Goal: Complete application form: Complete application form

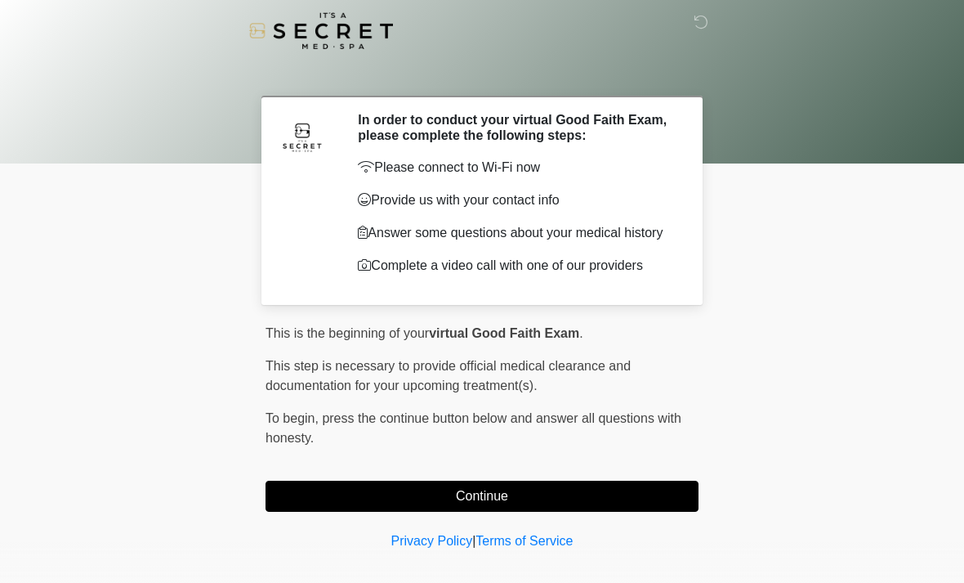
click at [650, 498] on button "Continue" at bounding box center [482, 495] width 433 height 31
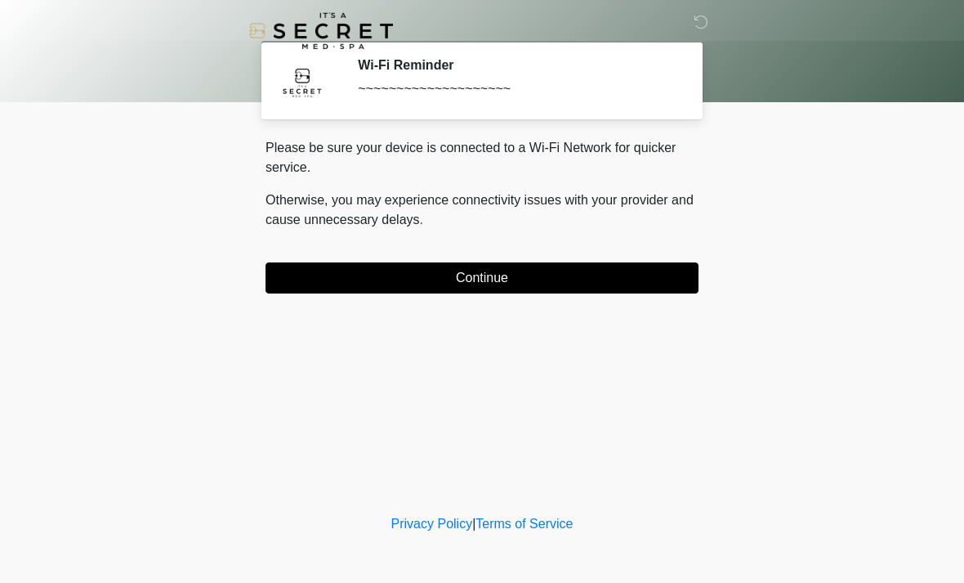
click at [662, 262] on button "Continue" at bounding box center [482, 277] width 433 height 31
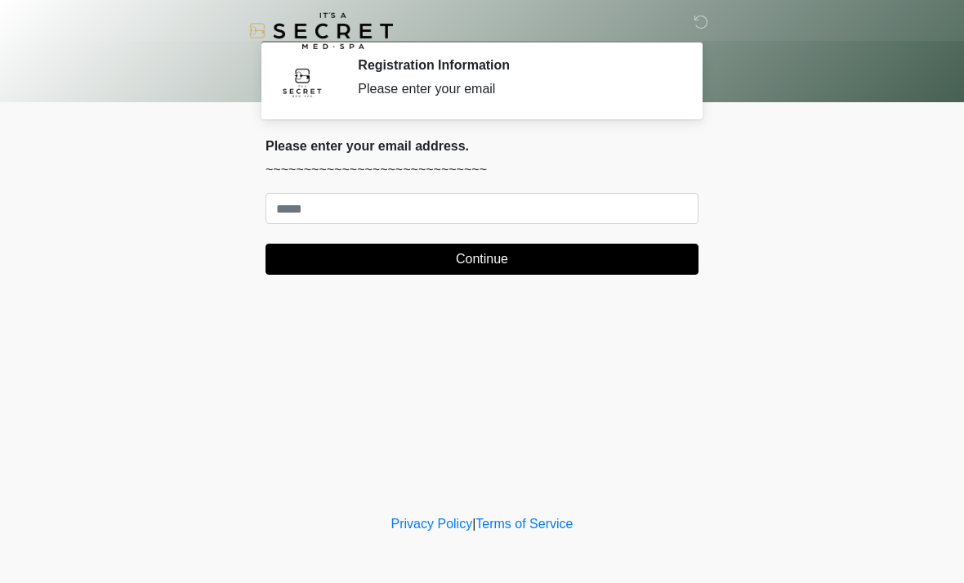
click at [403, 181] on div "Please enter your email address. ~~~~~~~~~~~~~~~~~~~~~~~~~~~~~ Continue" at bounding box center [482, 206] width 433 height 136
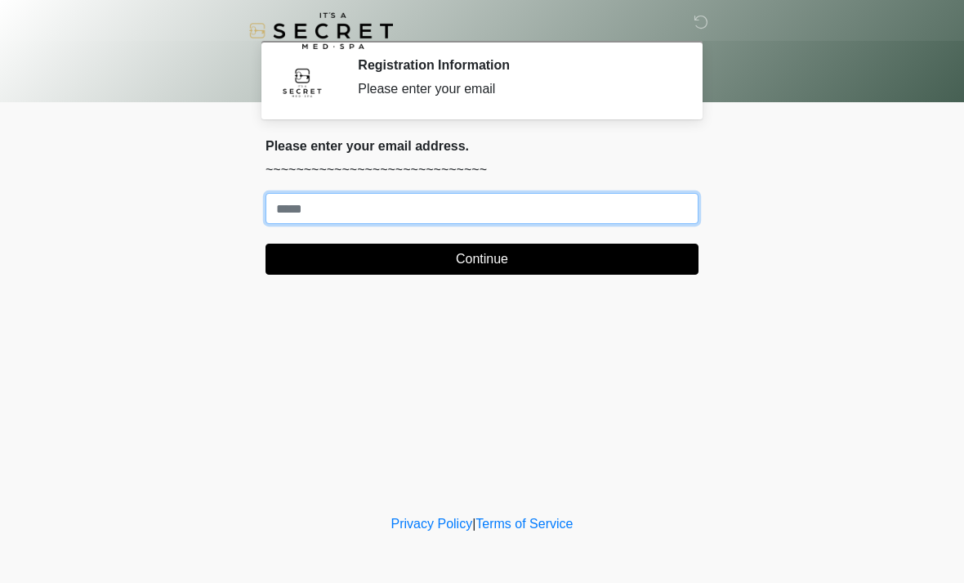
click at [391, 221] on input "Where should we email your treatment plan?" at bounding box center [482, 208] width 433 height 31
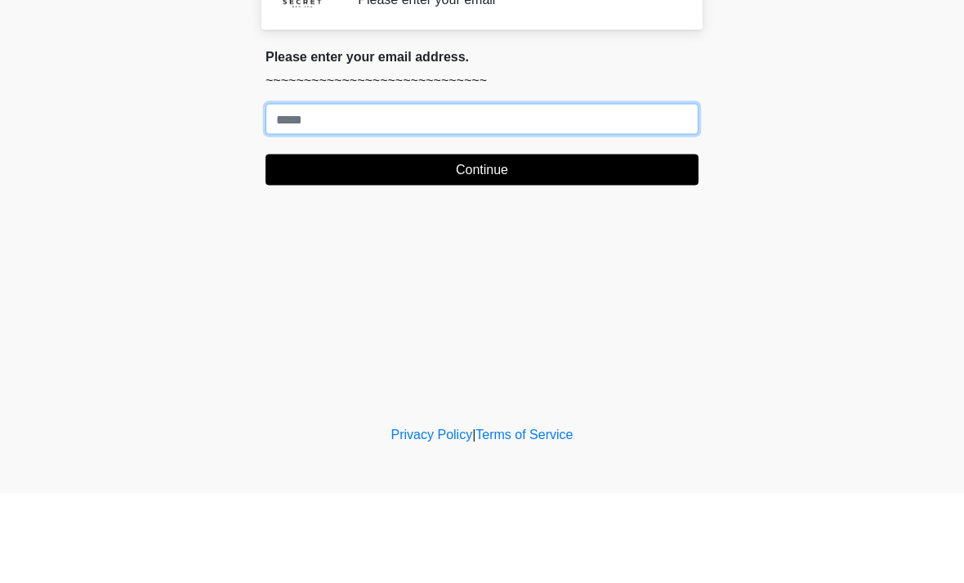
click at [422, 193] on input "Where should we email your treatment plan?" at bounding box center [482, 208] width 433 height 31
click at [359, 193] on input "Where should we email your treatment plan?" at bounding box center [482, 208] width 433 height 31
type input "**********"
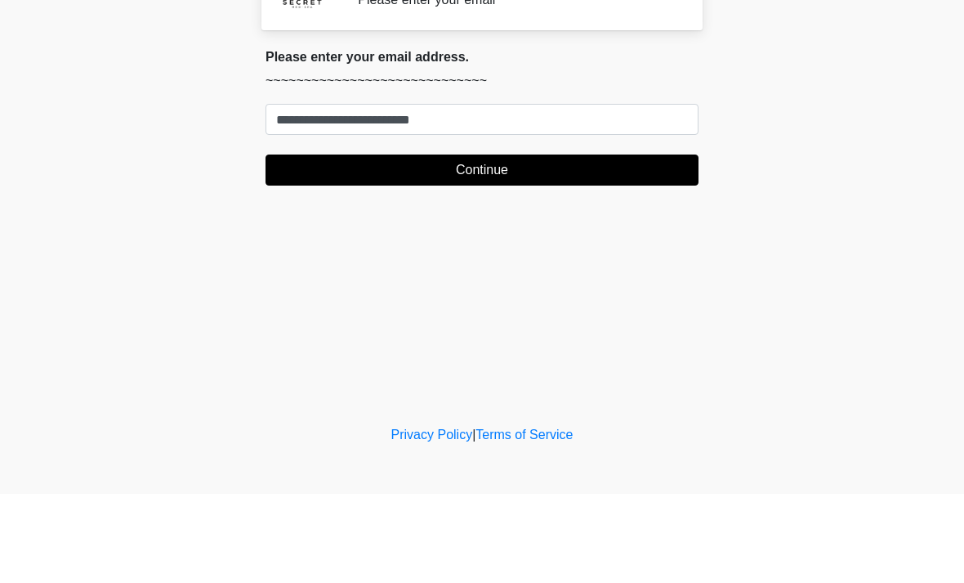
click at [607, 243] on button "Continue" at bounding box center [482, 258] width 433 height 31
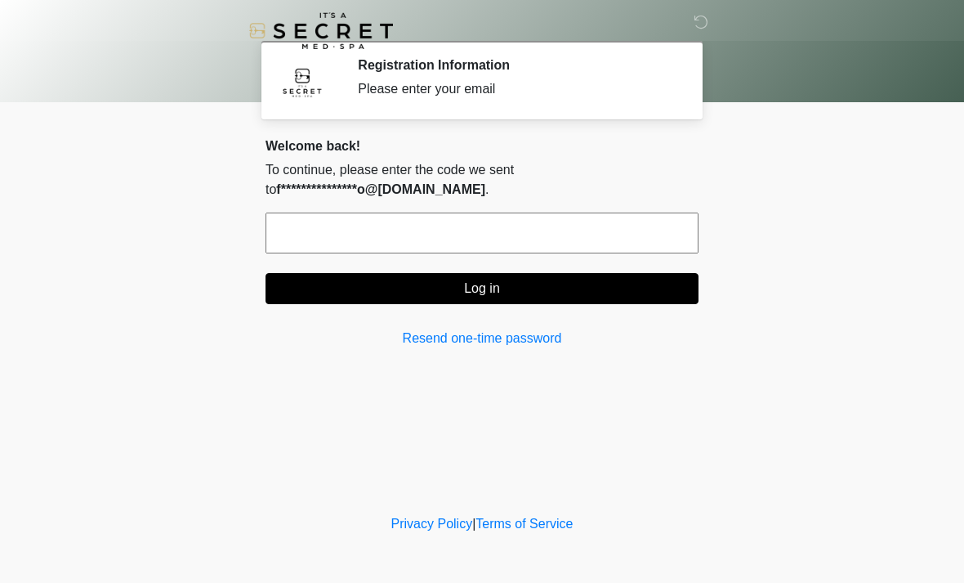
click at [573, 215] on input "text" at bounding box center [482, 232] width 433 height 41
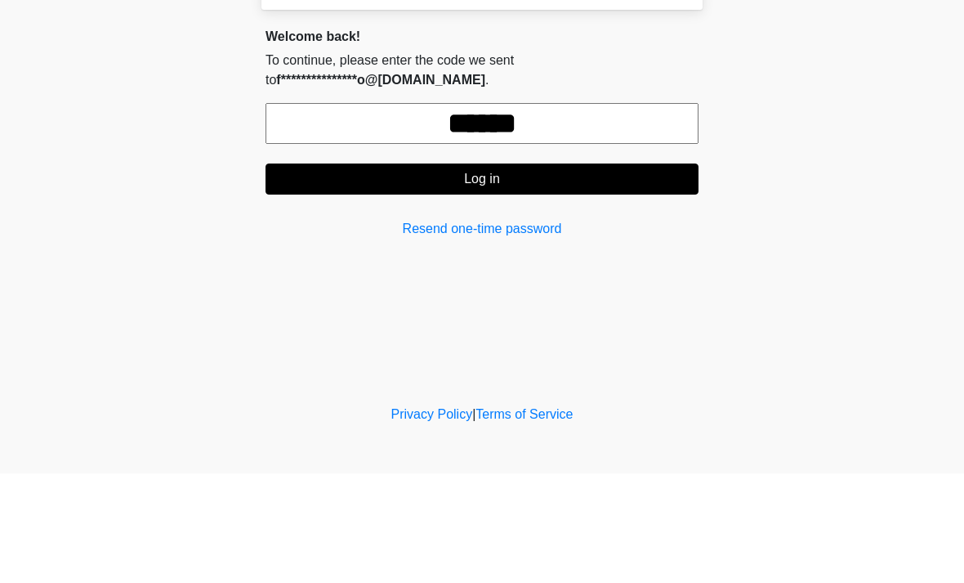
type input "******"
click at [540, 273] on button "Log in" at bounding box center [482, 288] width 433 height 31
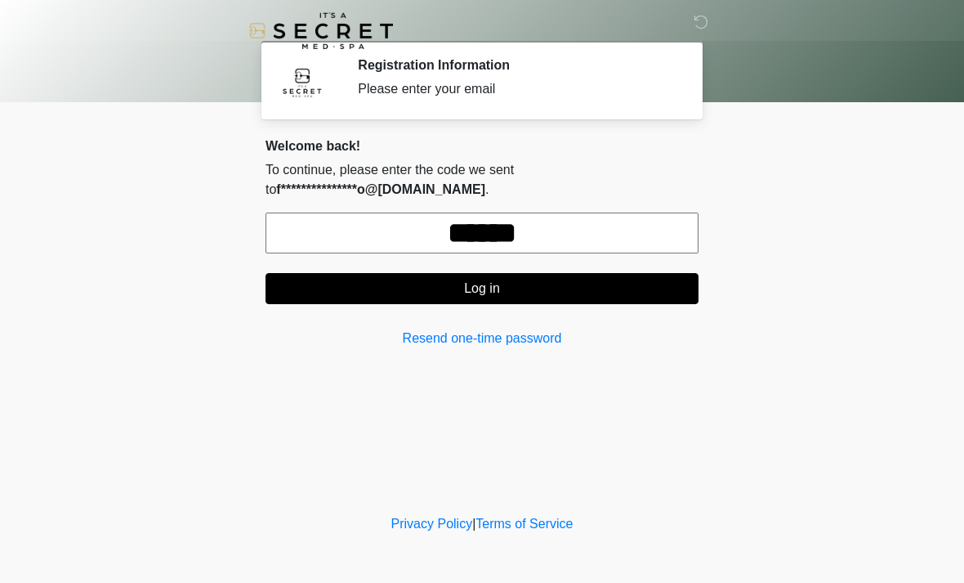
click at [614, 288] on button "Log in" at bounding box center [482, 288] width 433 height 31
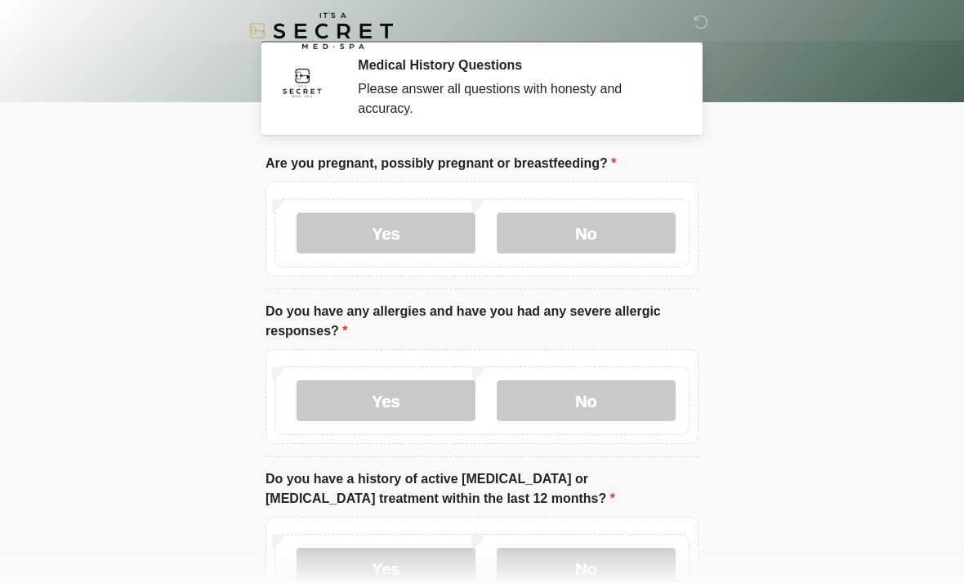
click at [634, 222] on label "No" at bounding box center [586, 232] width 179 height 41
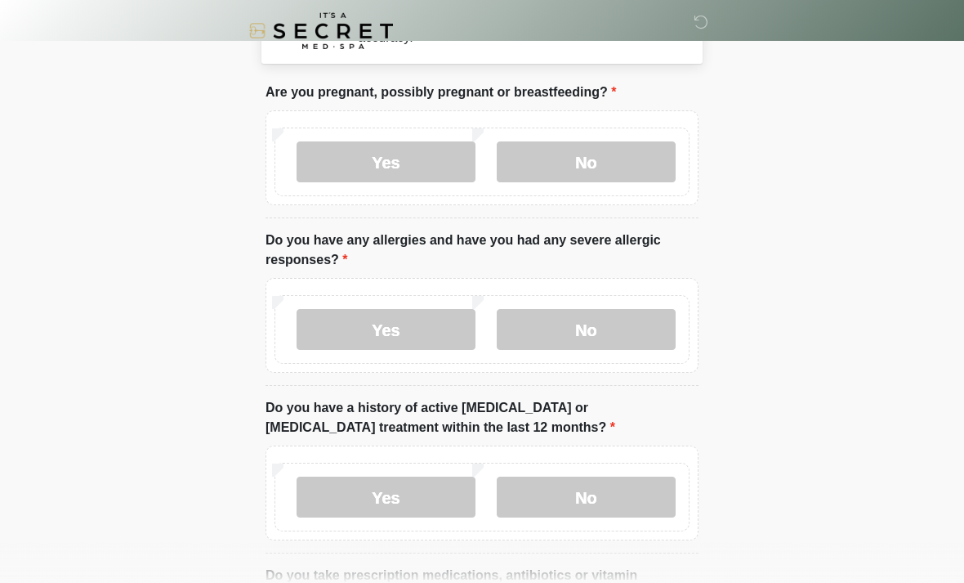
scroll to position [82, 0]
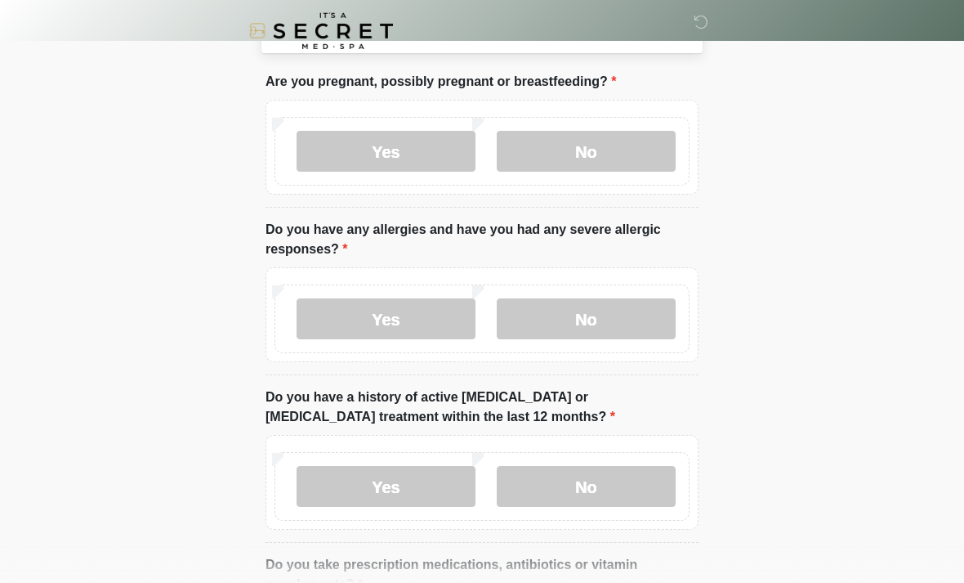
click at [627, 318] on label "No" at bounding box center [586, 318] width 179 height 41
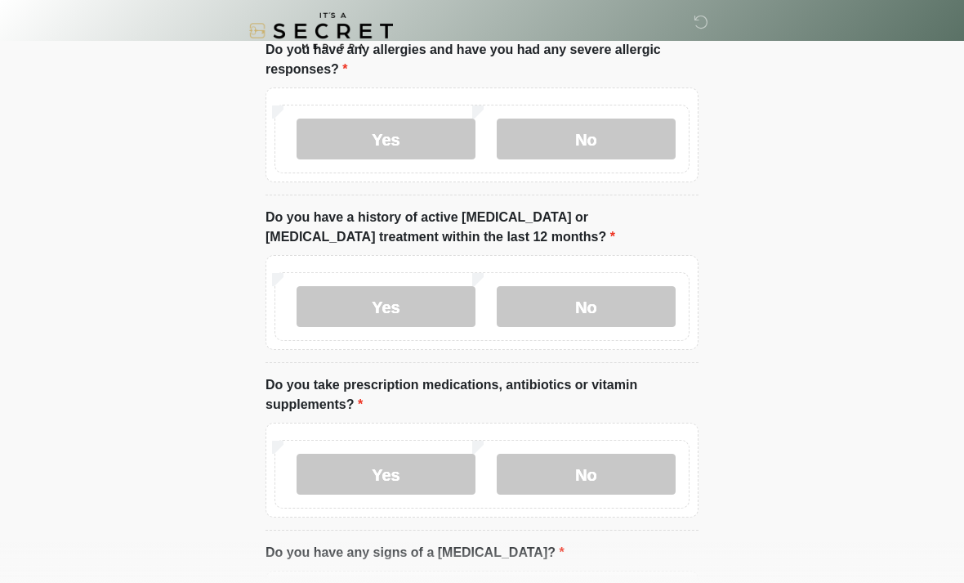
click at [648, 295] on label "No" at bounding box center [586, 306] width 179 height 41
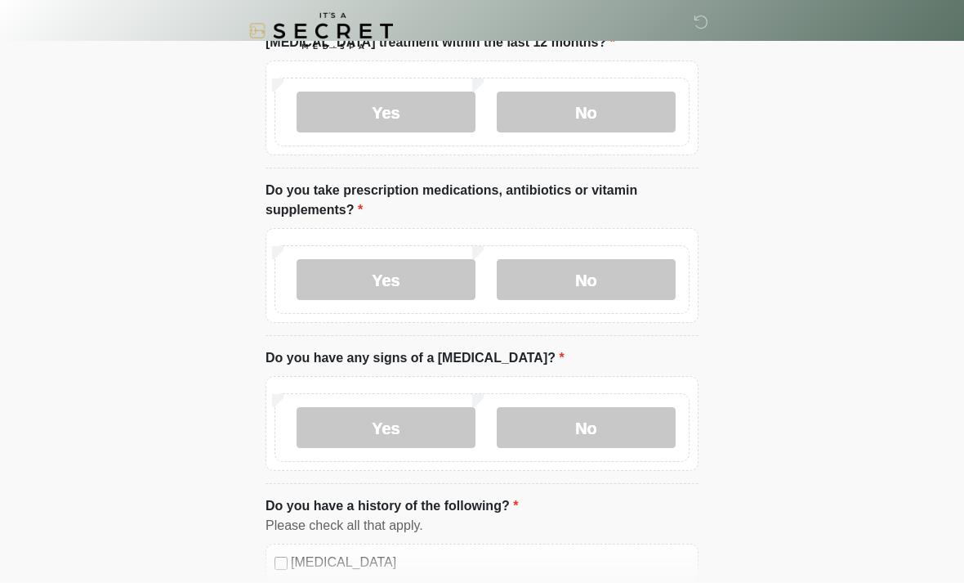
scroll to position [456, 0]
click at [426, 281] on label "Yes" at bounding box center [386, 279] width 179 height 41
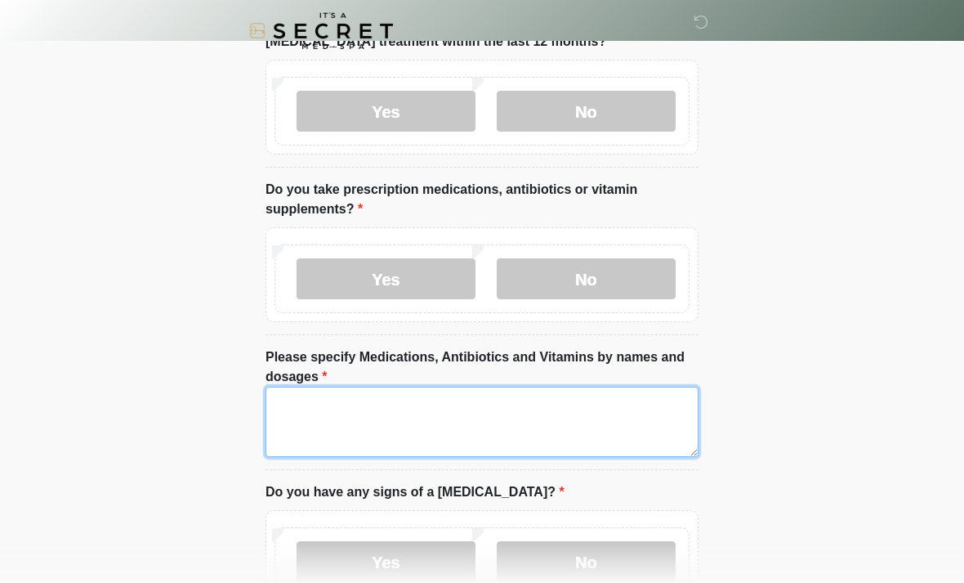
click at [458, 429] on textarea "Please specify Medications, Antibiotics and Vitamins by names and dosages" at bounding box center [482, 421] width 433 height 70
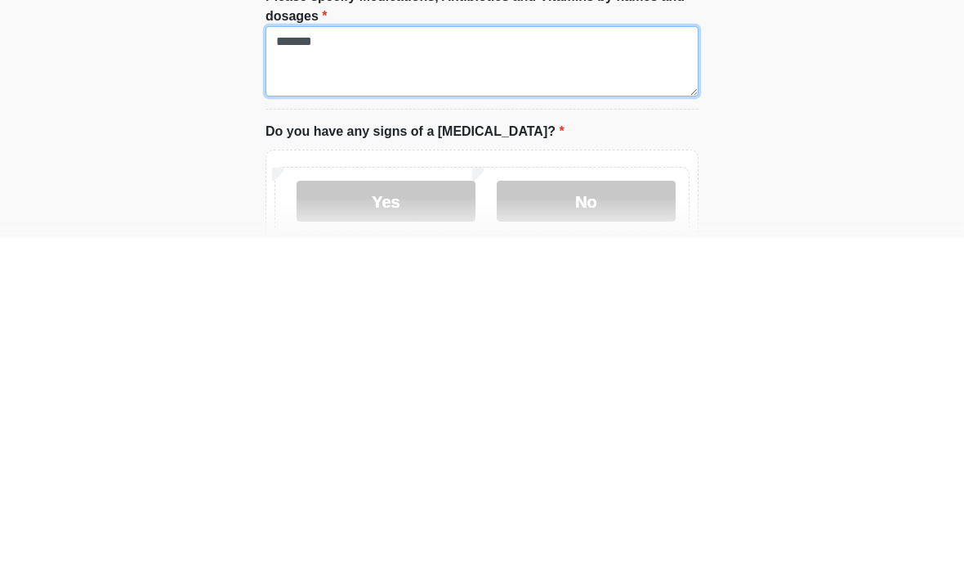
scroll to position [473, 0]
type textarea "*******"
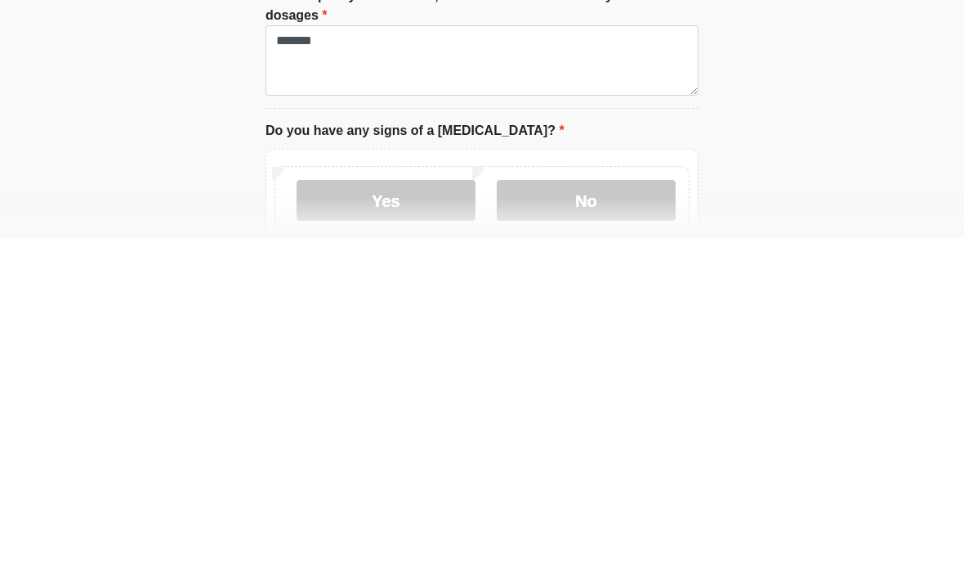
click at [603, 525] on label "No" at bounding box center [586, 545] width 179 height 41
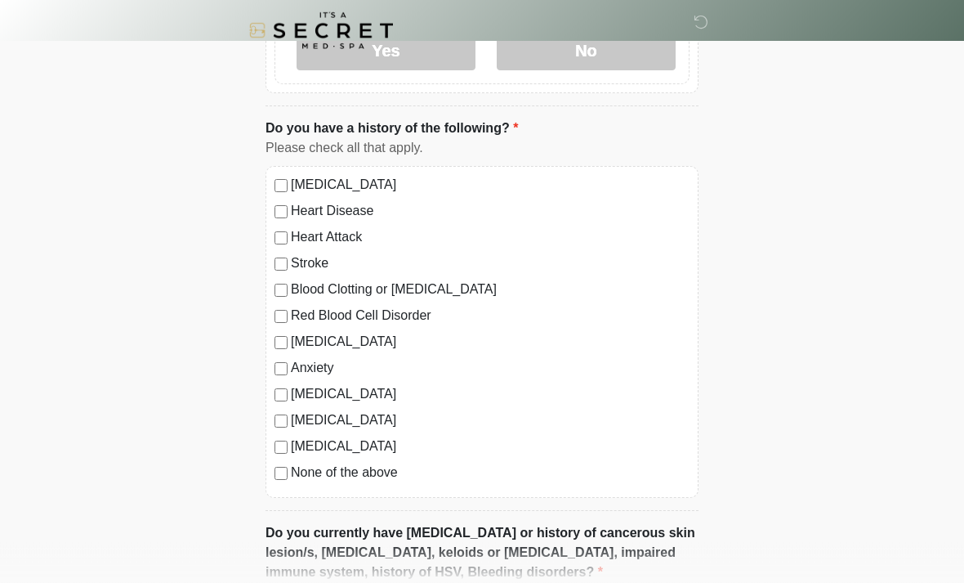
scroll to position [968, 0]
click at [331, 364] on label "Anxiety" at bounding box center [490, 368] width 399 height 20
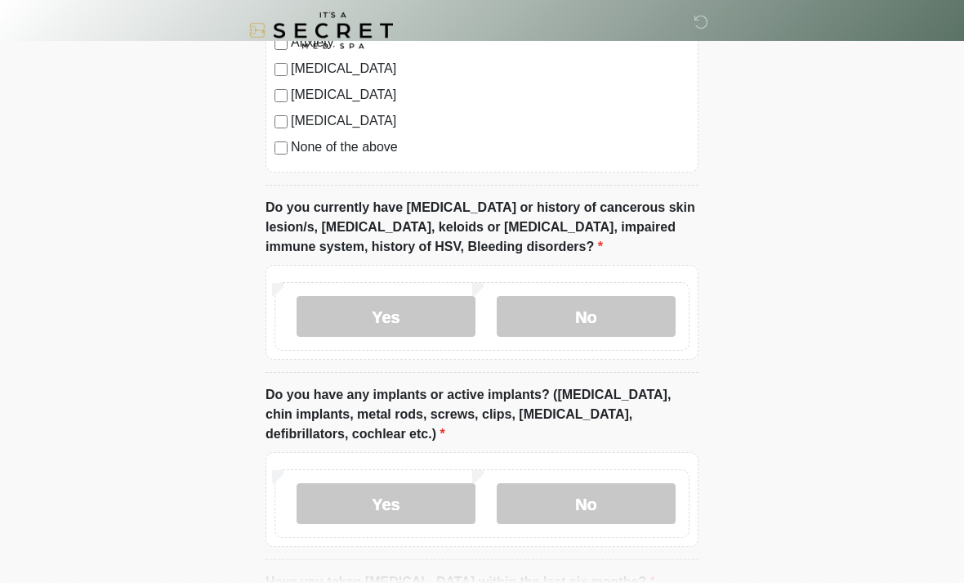
scroll to position [1297, 0]
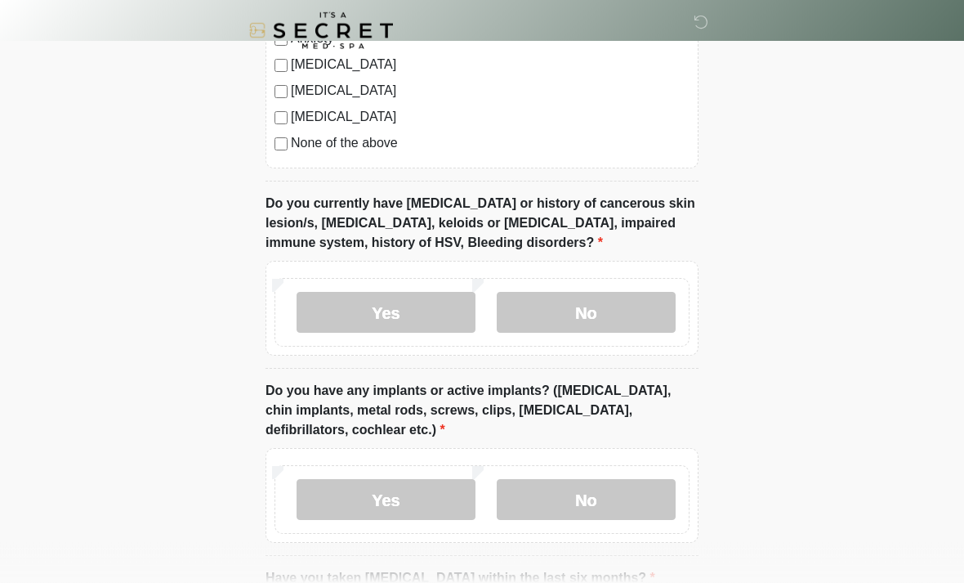
click at [634, 297] on label "No" at bounding box center [586, 312] width 179 height 41
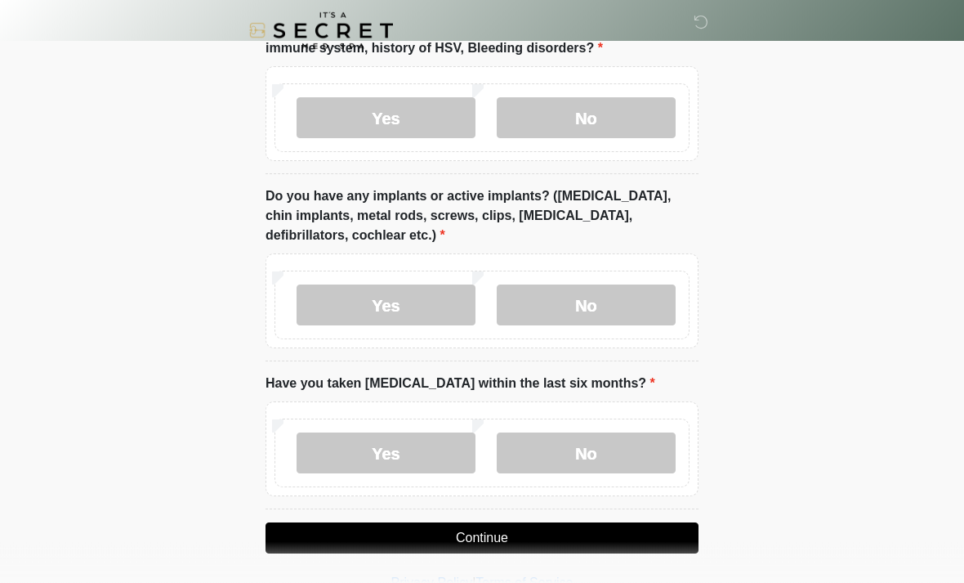
scroll to position [1494, 0]
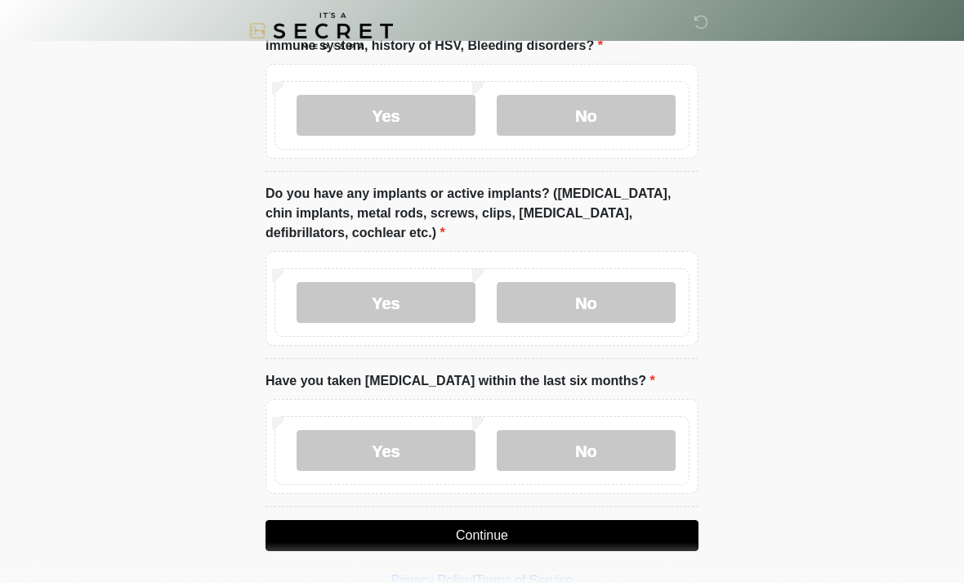
click at [446, 290] on label "Yes" at bounding box center [386, 302] width 179 height 41
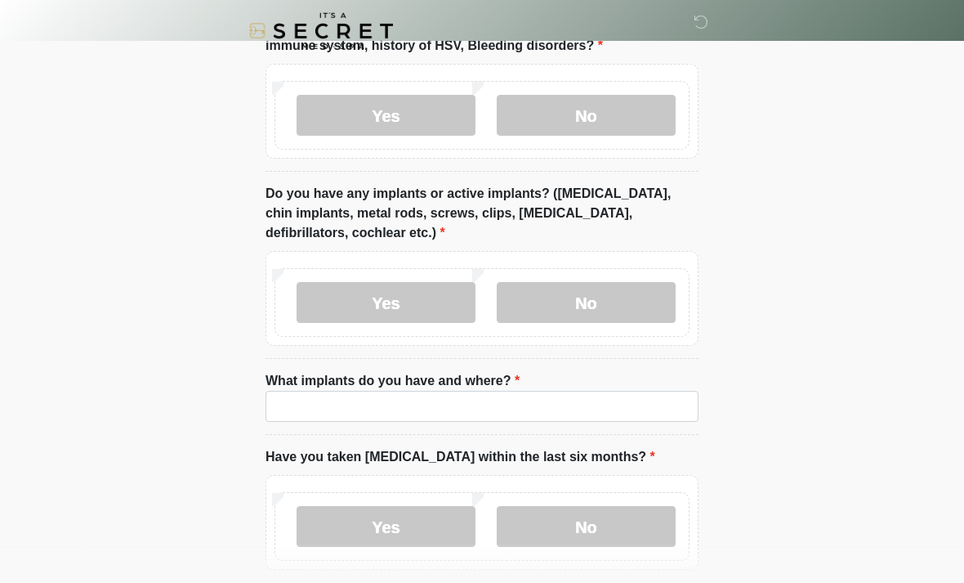
click at [484, 382] on label "What implants do you have and where?" at bounding box center [393, 381] width 254 height 20
click at [484, 391] on input "What implants do you have and where?" at bounding box center [482, 406] width 433 height 31
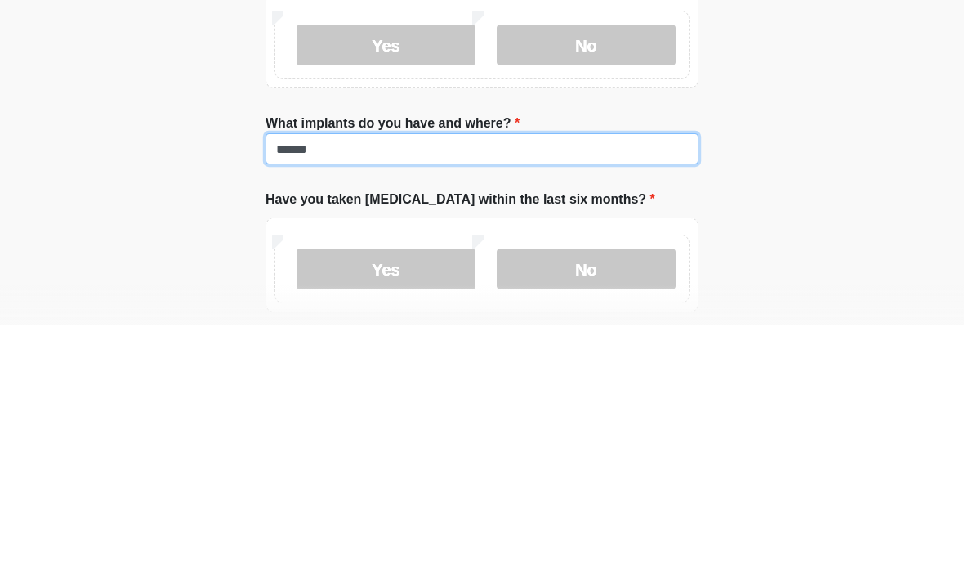
type input "******"
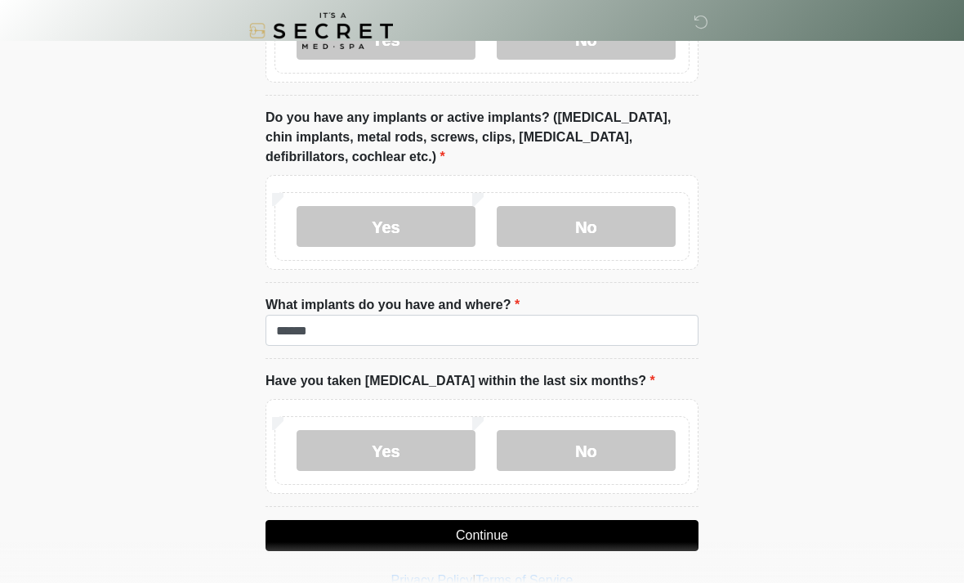
click at [581, 453] on label "No" at bounding box center [586, 450] width 179 height 41
click at [539, 538] on button "Continue" at bounding box center [482, 535] width 433 height 31
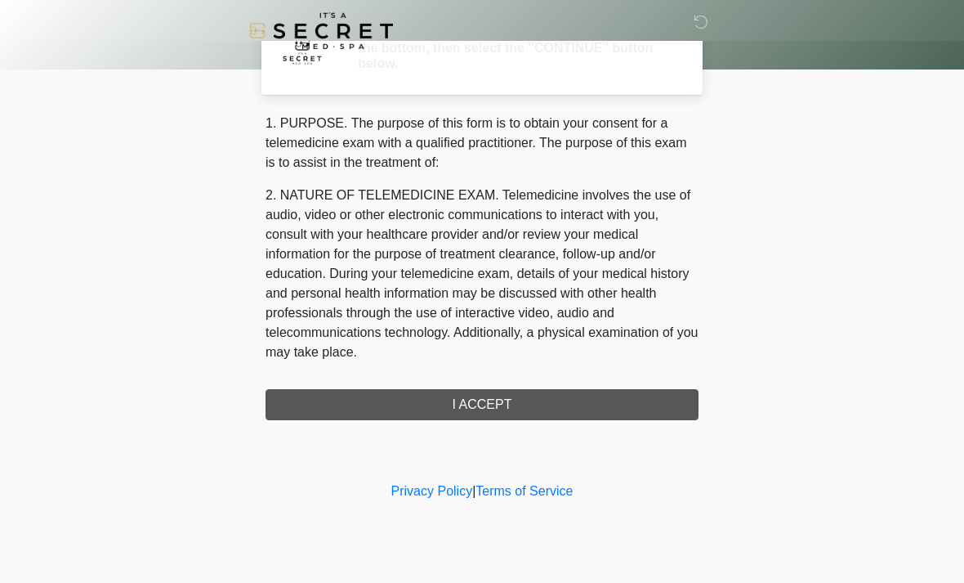
scroll to position [0, 0]
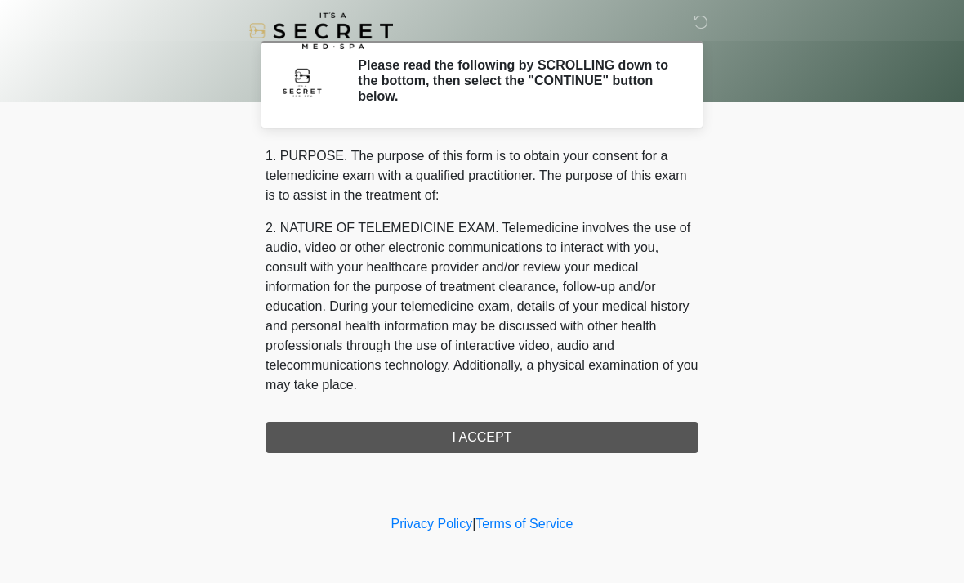
click at [520, 444] on div "1. PURPOSE. The purpose of this form is to obtain your consent for a telemedici…" at bounding box center [482, 299] width 433 height 306
click at [516, 435] on div "1. PURPOSE. The purpose of this form is to obtain your consent for a telemedici…" at bounding box center [482, 299] width 433 height 306
click at [500, 421] on div "1. PURPOSE. The purpose of this form is to obtain your consent for a telemedici…" at bounding box center [482, 299] width 433 height 306
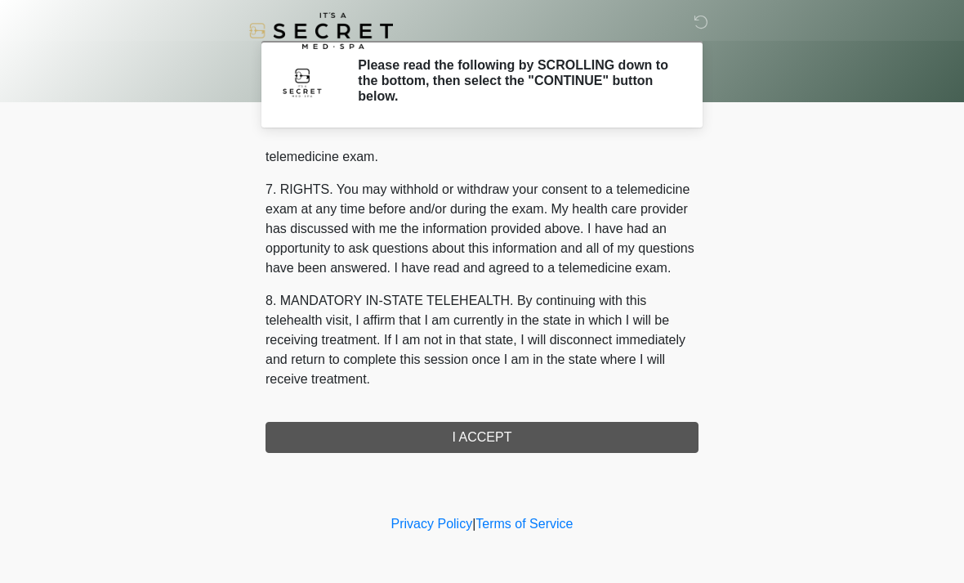
scroll to position [692, 0]
click at [513, 436] on button "I ACCEPT" at bounding box center [482, 437] width 433 height 31
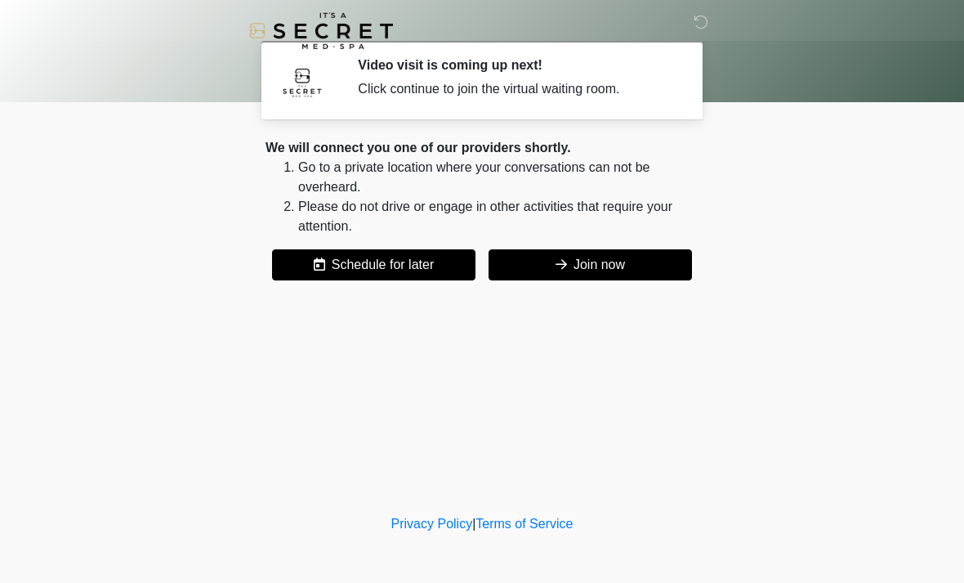
click at [636, 253] on button "Join now" at bounding box center [590, 264] width 203 height 31
